Goal: Find specific fact: Find specific fact

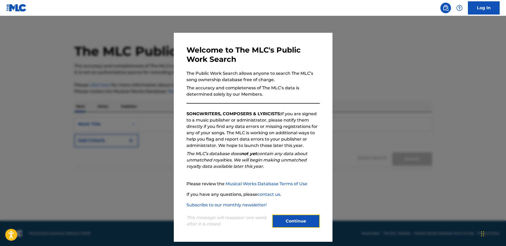
drag, startPoint x: 296, startPoint y: 222, endPoint x: 206, endPoint y: 177, distance: 100.8
click at [294, 222] on button "Continue" at bounding box center [296, 221] width 48 height 13
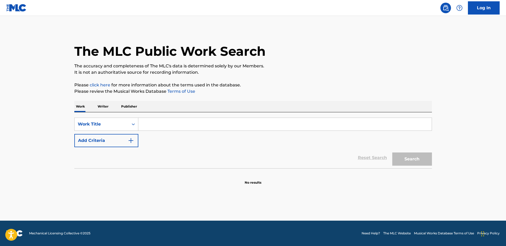
click at [148, 125] on input "Search Form" at bounding box center [284, 124] width 293 height 13
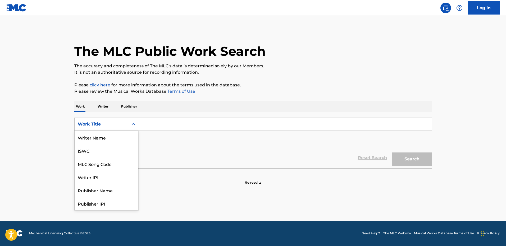
click at [110, 122] on div "Work Title" at bounding box center [102, 124] width 48 height 6
click at [106, 203] on div "Work Title" at bounding box center [106, 203] width 63 height 13
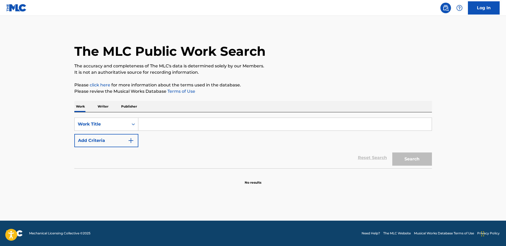
click at [180, 128] on input "Search Form" at bounding box center [284, 124] width 293 height 13
click at [392, 153] on button "Search" at bounding box center [412, 159] width 40 height 13
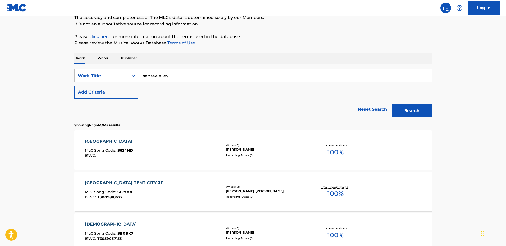
scroll to position [0, 0]
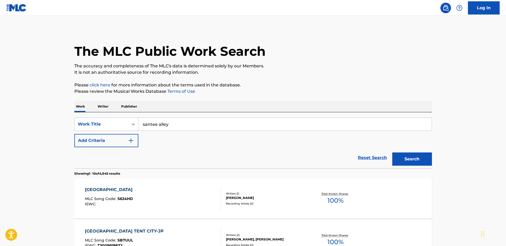
drag, startPoint x: 161, startPoint y: 127, endPoint x: 112, endPoint y: 114, distance: 51.0
click at [113, 114] on div "SearchWithCriteriafe989b80-5671-46bb-b9d8-1048088accfd Work Title santee alley …" at bounding box center [253, 140] width 358 height 56
type input "cafe tropical"
click at [392, 153] on button "Search" at bounding box center [412, 159] width 40 height 13
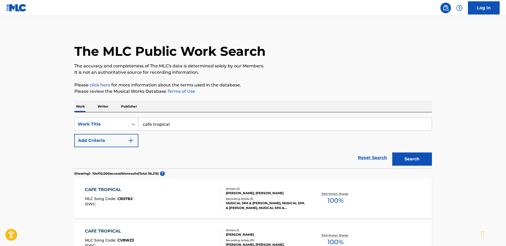
click at [104, 107] on p "Writer" at bounding box center [103, 106] width 14 height 11
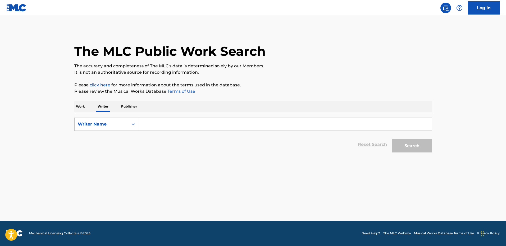
click at [152, 125] on input "Search Form" at bounding box center [284, 124] width 293 height 13
type input "[PERSON_NAME]"
click at [392, 139] on button "Search" at bounding box center [412, 145] width 40 height 13
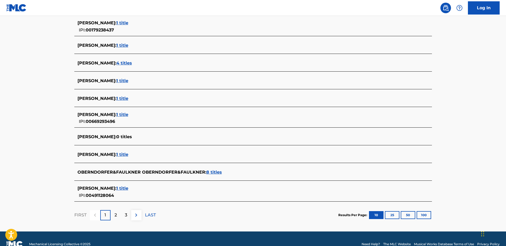
scroll to position [159, 0]
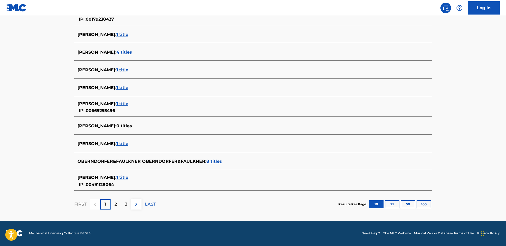
click at [116, 178] on span "[PERSON_NAME] :" at bounding box center [97, 177] width 39 height 5
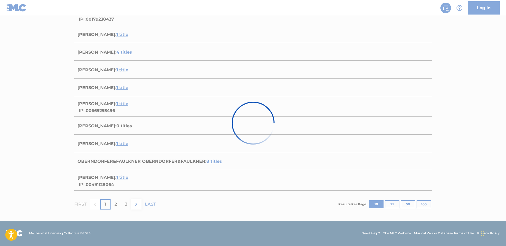
scroll to position [25, 0]
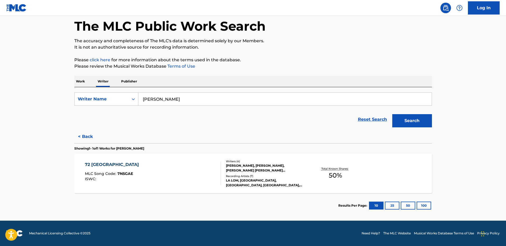
click at [185, 180] on div "72 MONTE CARLO MLC Song Code : 7N5GAE ISWC :" at bounding box center [153, 174] width 136 height 24
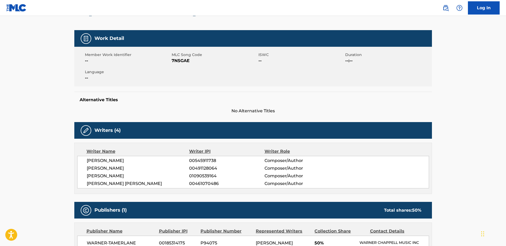
scroll to position [64, 0]
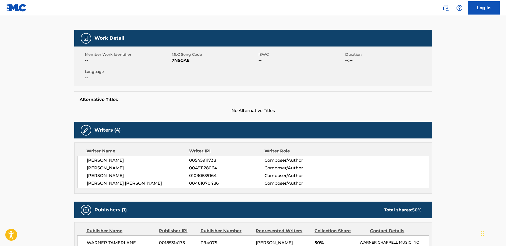
drag, startPoint x: 87, startPoint y: 160, endPoint x: 197, endPoint y: 162, distance: 110.3
click at [173, 158] on div "[PERSON_NAME] 00545911738 Composer/Author [PERSON_NAME] 00491128064 Composer/Au…" at bounding box center [253, 172] width 352 height 33
drag, startPoint x: 235, startPoint y: 162, endPoint x: 238, endPoint y: 161, distance: 2.7
click at [236, 162] on span "00545911738" at bounding box center [226, 160] width 75 height 6
drag, startPoint x: 226, startPoint y: 160, endPoint x: 185, endPoint y: 157, distance: 40.9
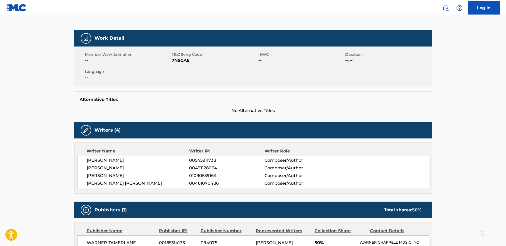
click at [181, 160] on div "[PERSON_NAME] 00545911738 Composer/Author" at bounding box center [258, 160] width 342 height 6
copy div "00545911738"
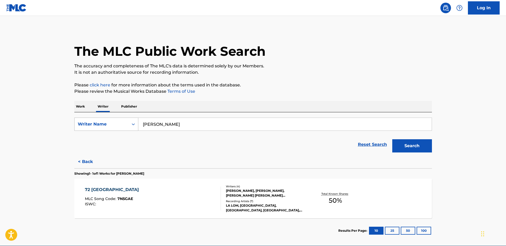
click at [130, 121] on div "Search Form" at bounding box center [134, 125] width 10 height 10
click at [115, 134] on div "Writer IPI" at bounding box center [106, 137] width 63 height 13
click at [160, 129] on input "Search Form" at bounding box center [284, 124] width 293 height 13
paste input "00545911738"
type input "00545911738"
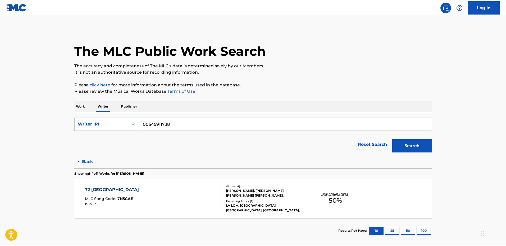
click at [392, 139] on button "Search" at bounding box center [412, 145] width 40 height 13
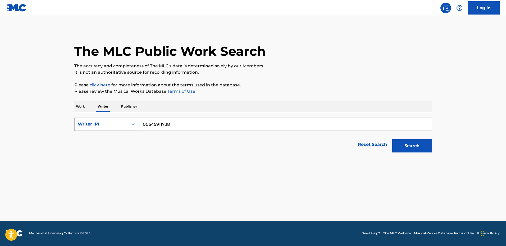
click at [114, 124] on div "Writer IPI" at bounding box center [102, 124] width 48 height 6
click at [113, 125] on div "Writer IPI" at bounding box center [102, 124] width 48 height 6
